Goal: Transaction & Acquisition: Purchase product/service

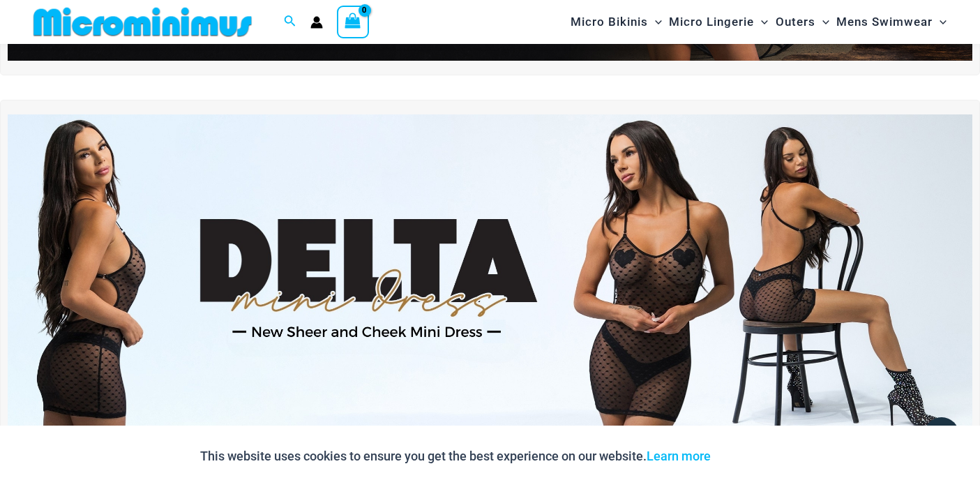
scroll to position [373, 0]
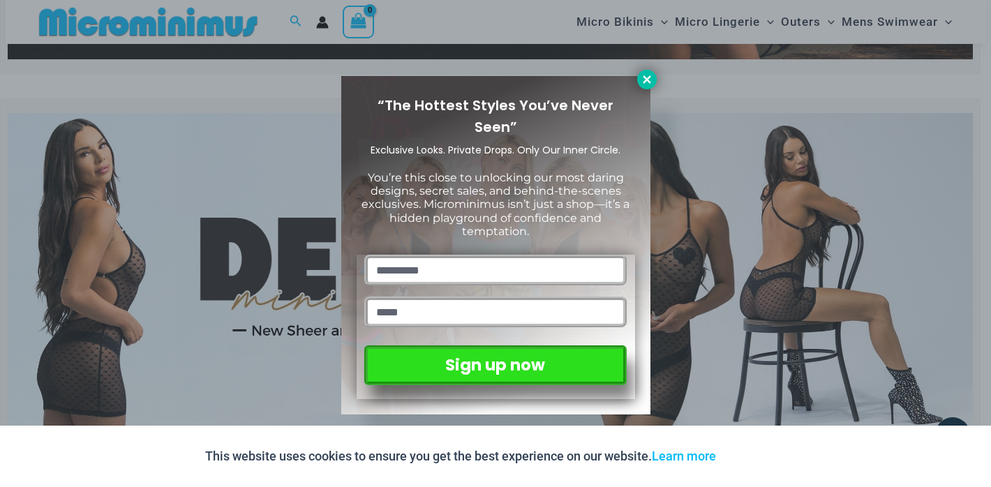
click at [648, 84] on icon at bounding box center [646, 79] width 13 height 13
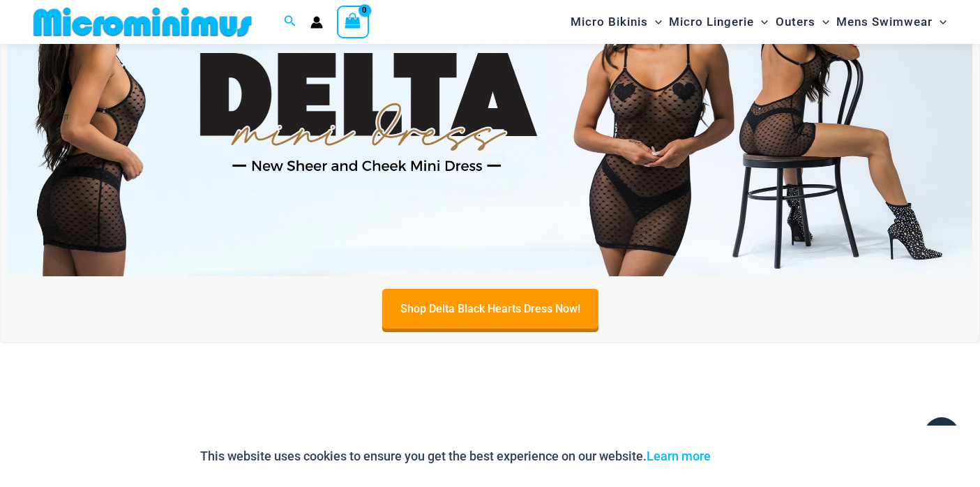
scroll to position [540, 0]
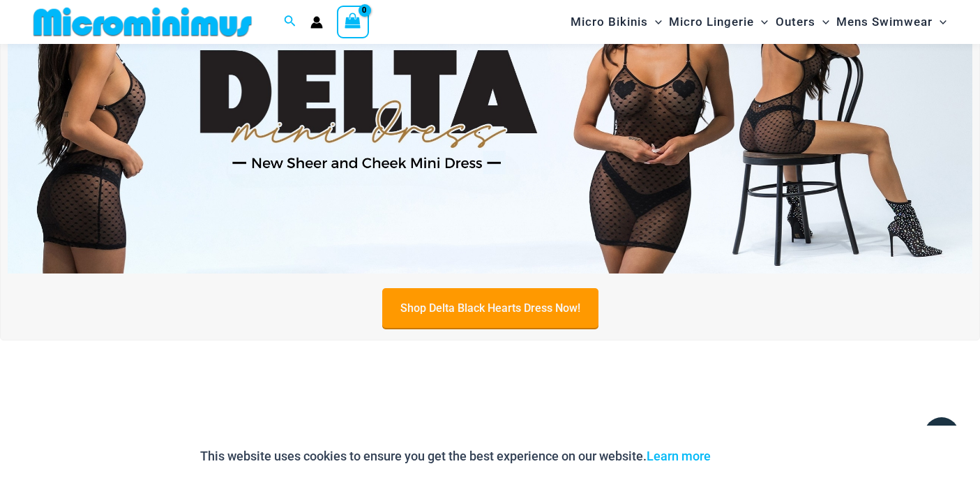
click at [451, 309] on link "Shop Delta Black Hearts Dress Now!" at bounding box center [490, 308] width 216 height 40
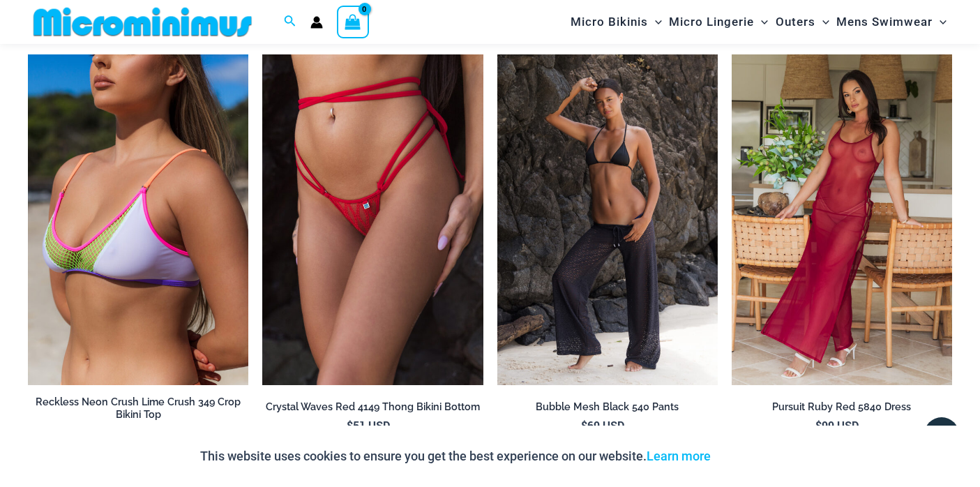
scroll to position [2694, 0]
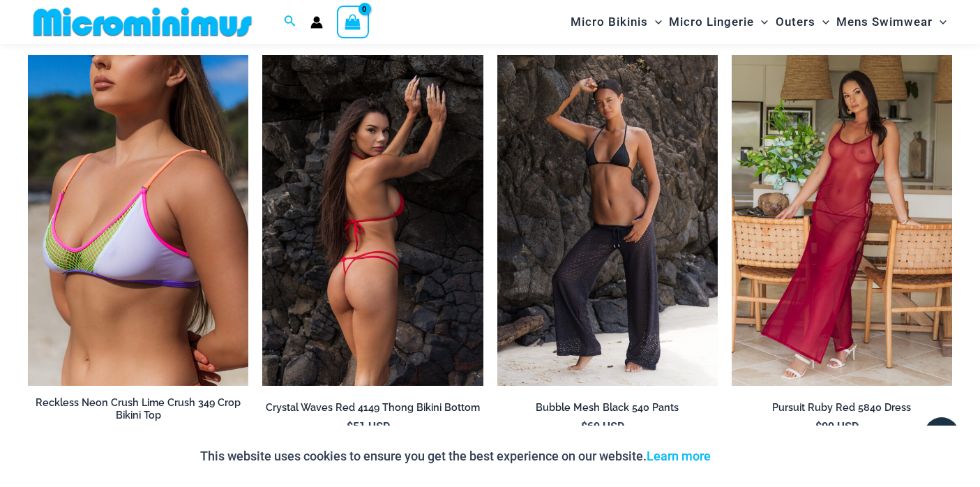
click at [354, 298] on img at bounding box center [372, 220] width 220 height 331
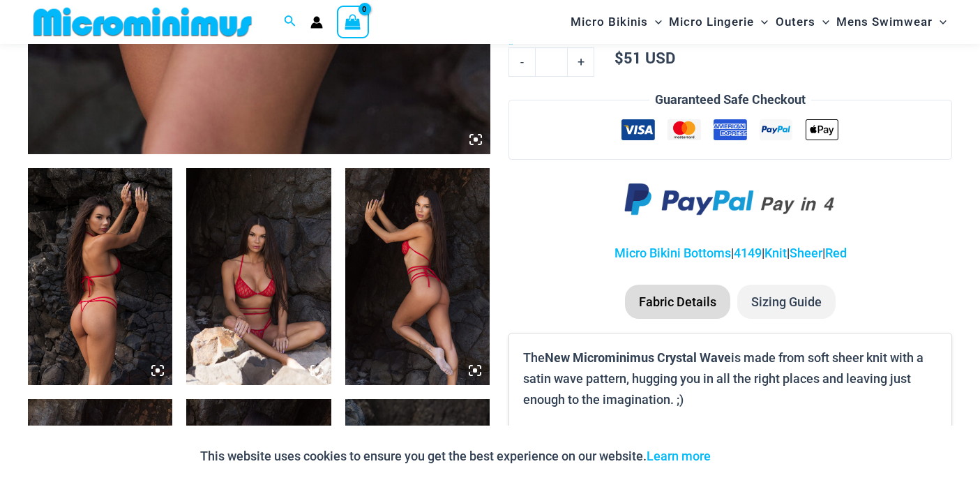
scroll to position [665, 0]
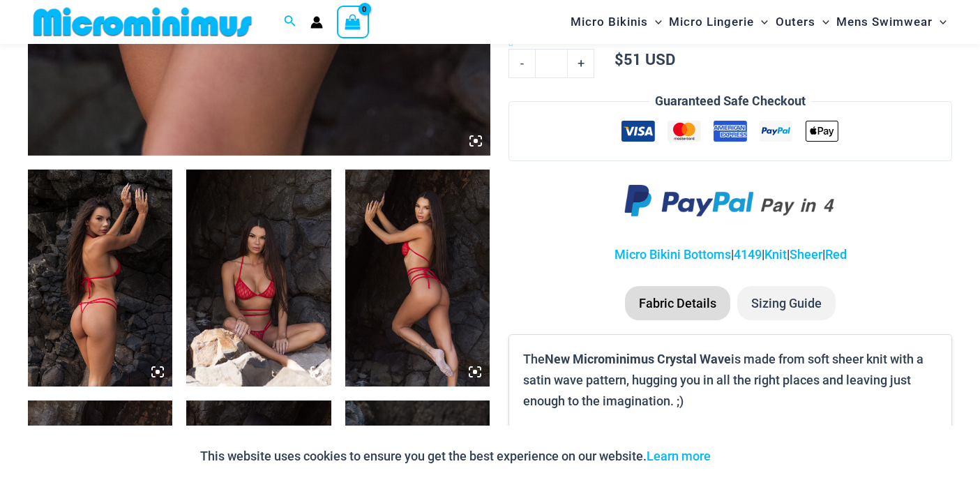
click at [119, 331] on img at bounding box center [100, 278] width 144 height 217
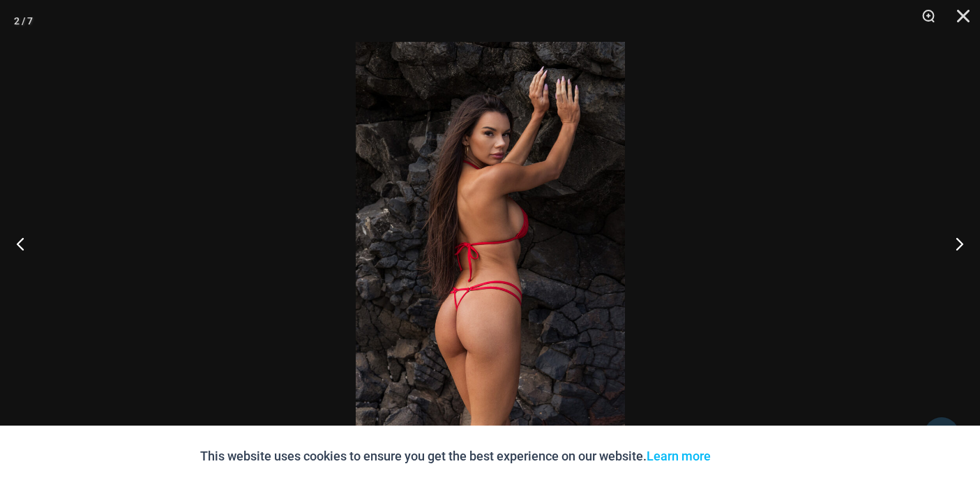
click at [457, 308] on img at bounding box center [490, 243] width 269 height 403
